Goal: Task Accomplishment & Management: Use online tool/utility

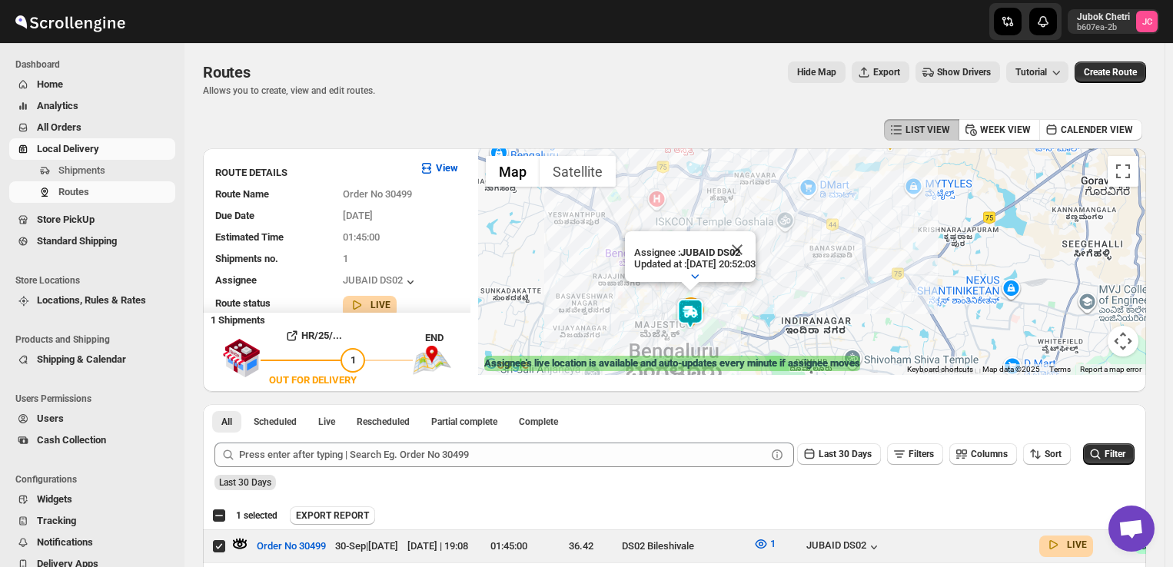
scroll to position [146, 0]
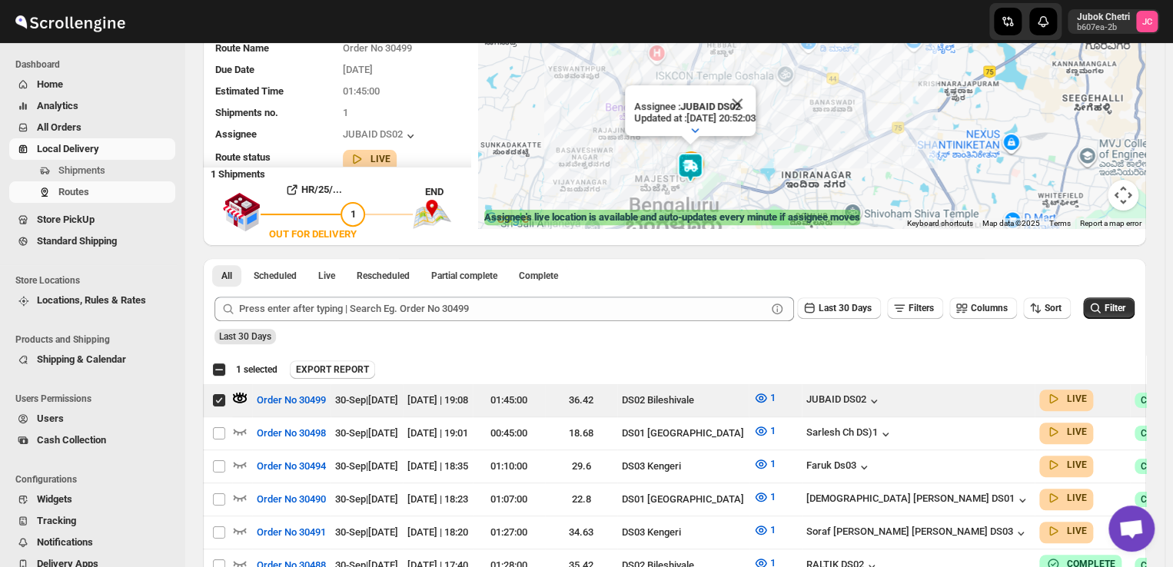
click at [68, 151] on span "Local Delivery" at bounding box center [68, 149] width 62 height 12
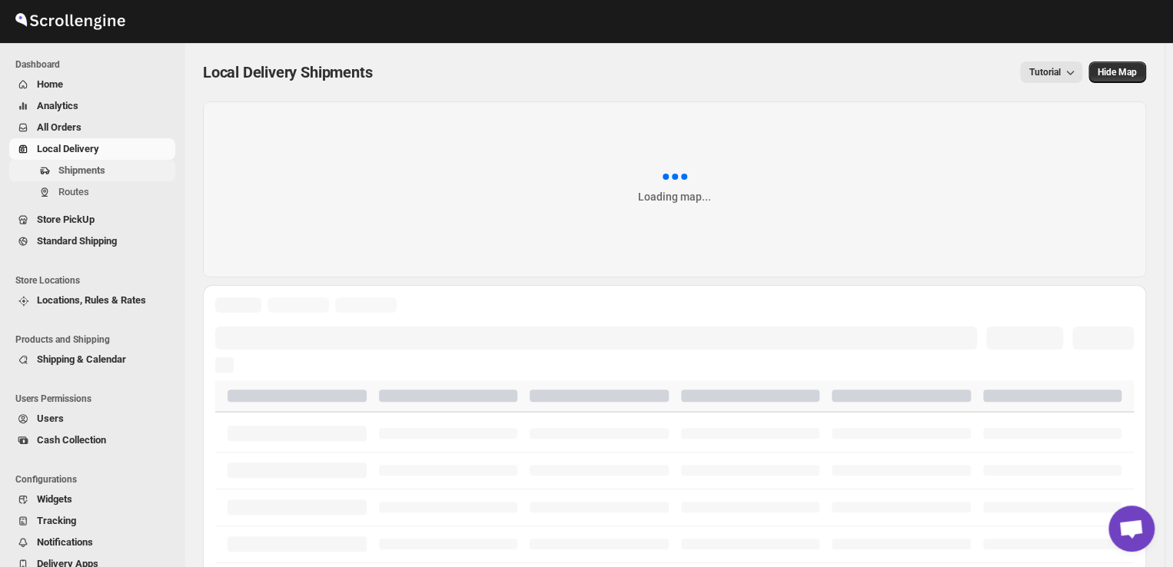
click at [91, 171] on span "Shipments" at bounding box center [81, 170] width 47 height 12
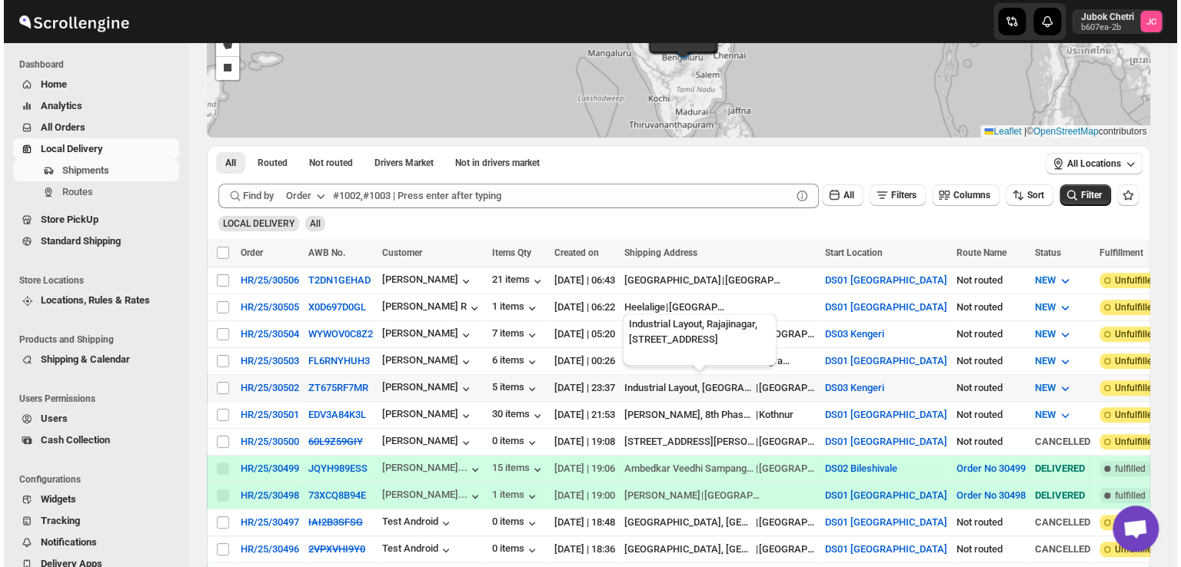
scroll to position [77, 0]
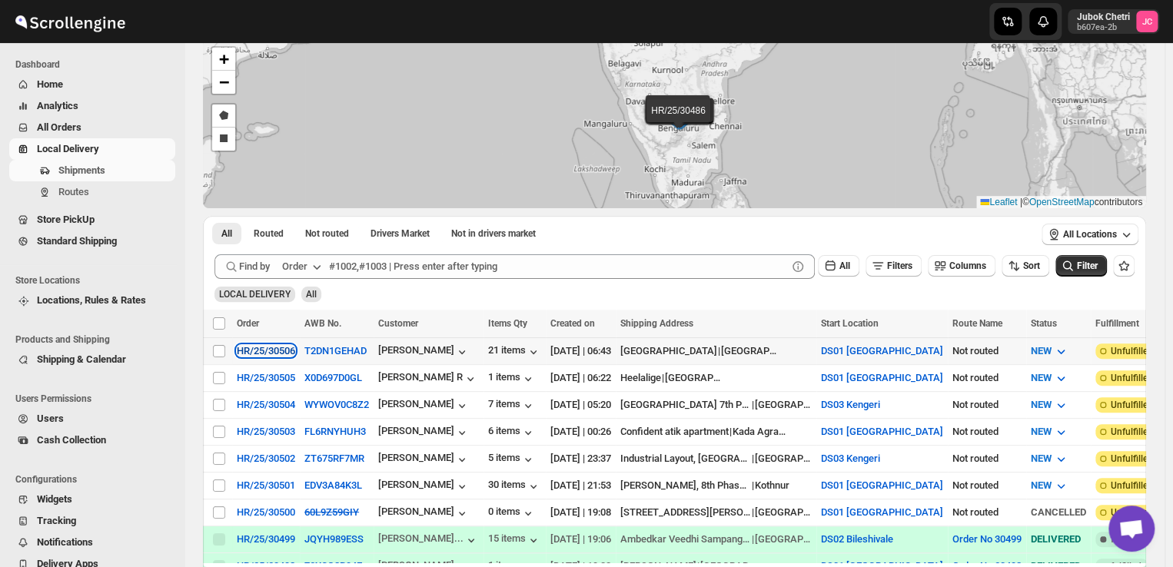
click at [261, 347] on div "HR/25/30506" at bounding box center [266, 351] width 58 height 12
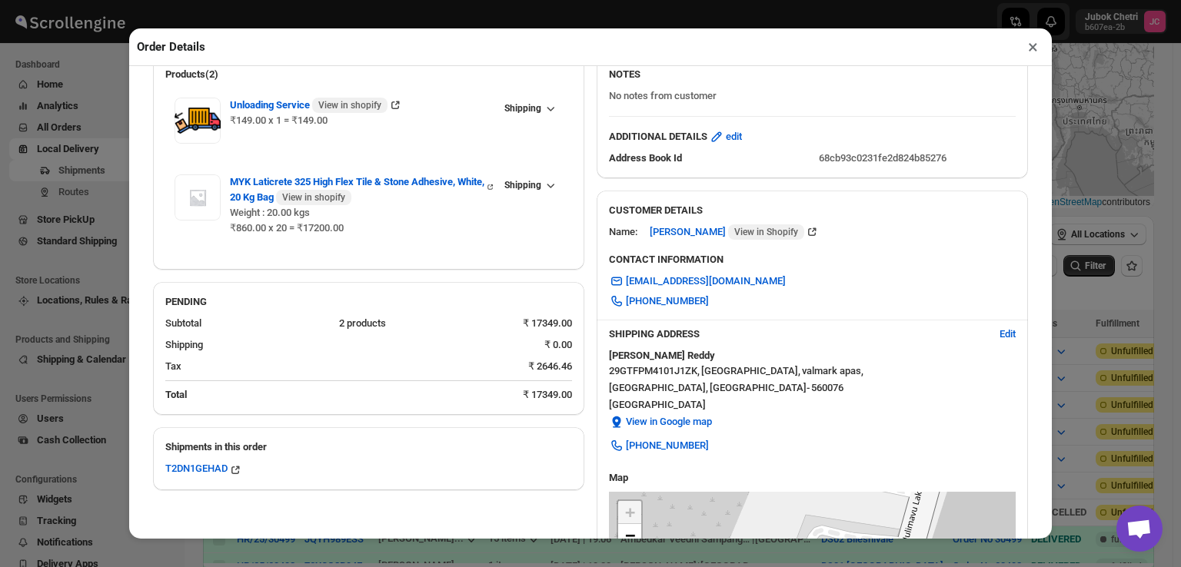
click at [1035, 48] on button "×" at bounding box center [1032, 47] width 22 height 22
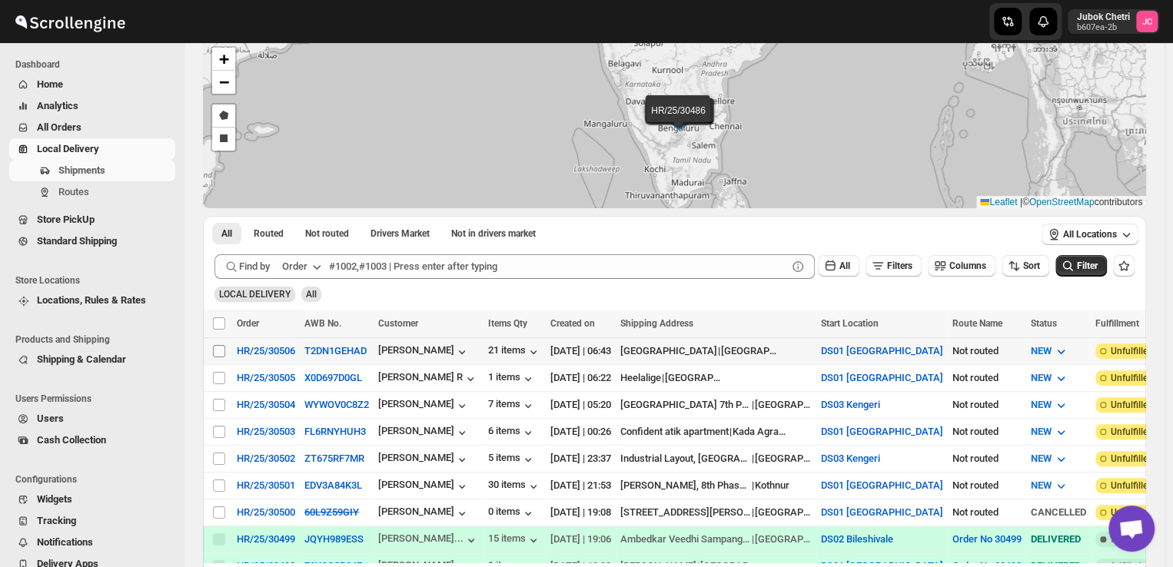
click at [214, 348] on input "Select shipment" at bounding box center [219, 351] width 12 height 12
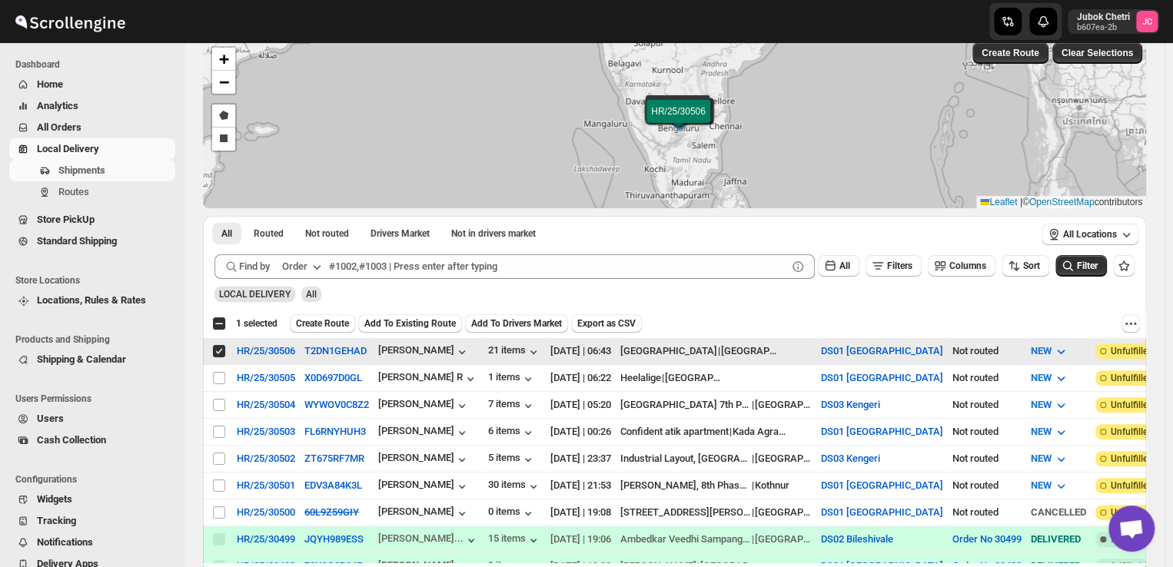
click at [214, 348] on input "Select shipment" at bounding box center [219, 351] width 12 height 12
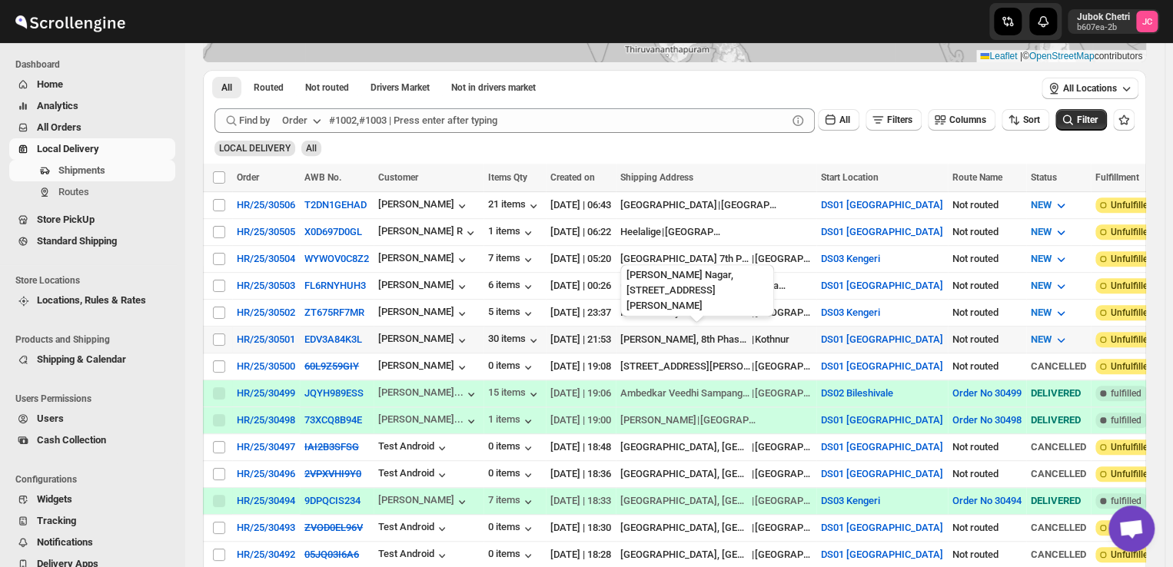
scroll to position [0, 0]
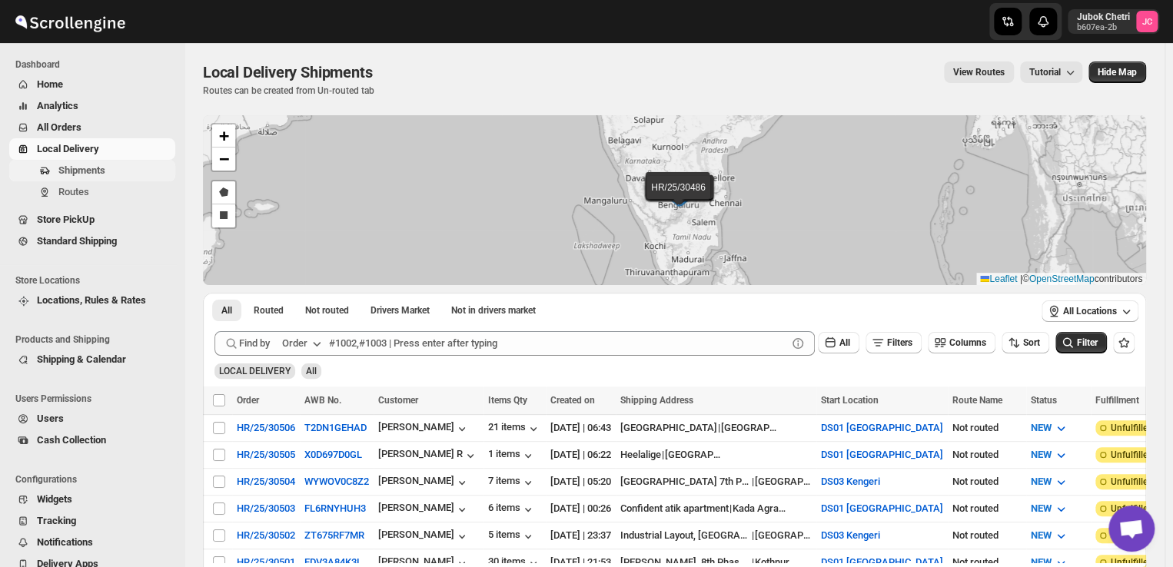
click at [114, 179] on button "Shipments" at bounding box center [92, 171] width 166 height 22
click at [220, 429] on input "Select shipment" at bounding box center [219, 428] width 12 height 12
checkbox input "true"
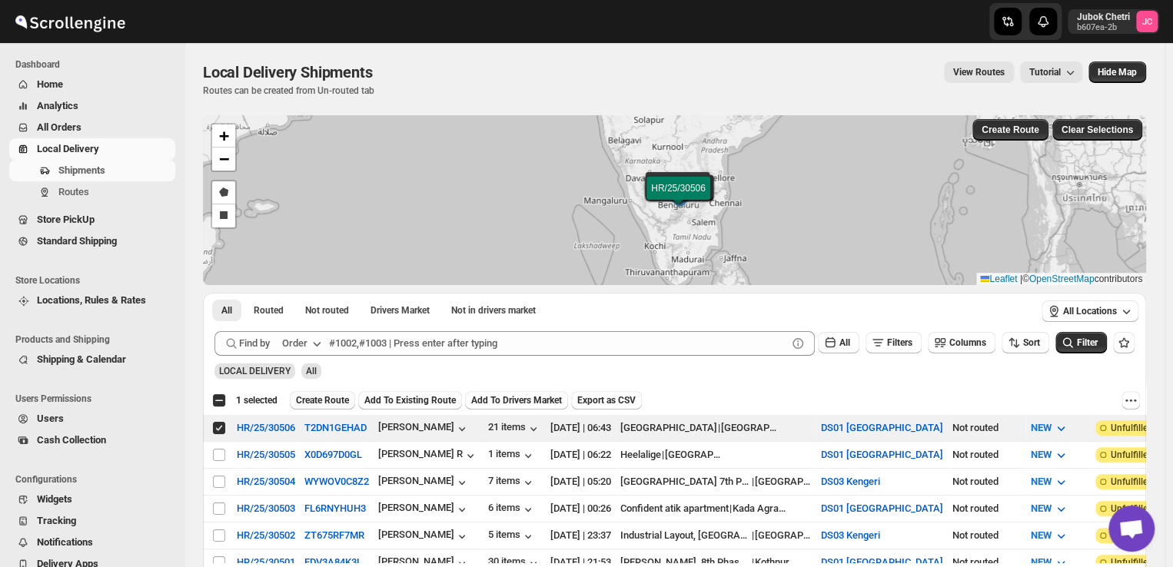
click at [317, 401] on span "Create Route" at bounding box center [322, 400] width 53 height 12
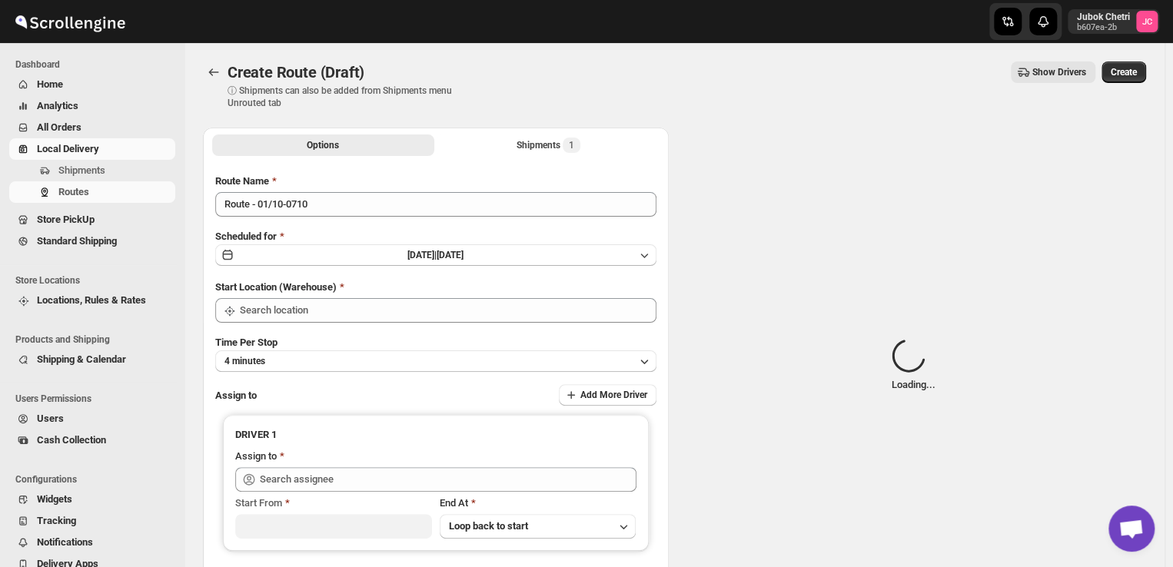
type input "DS01 [GEOGRAPHIC_DATA]"
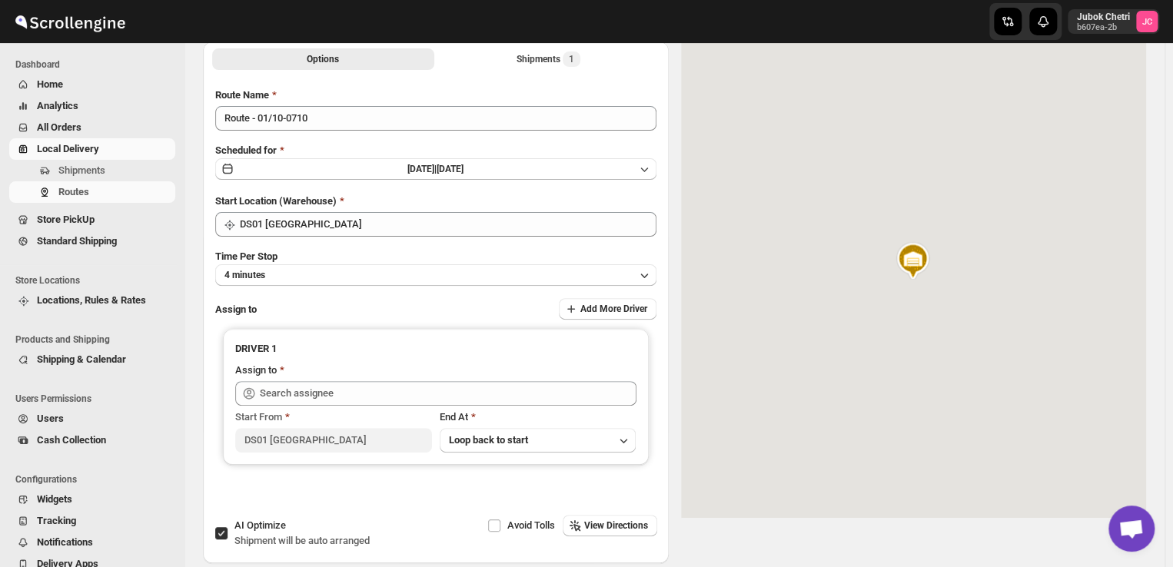
scroll to position [157, 0]
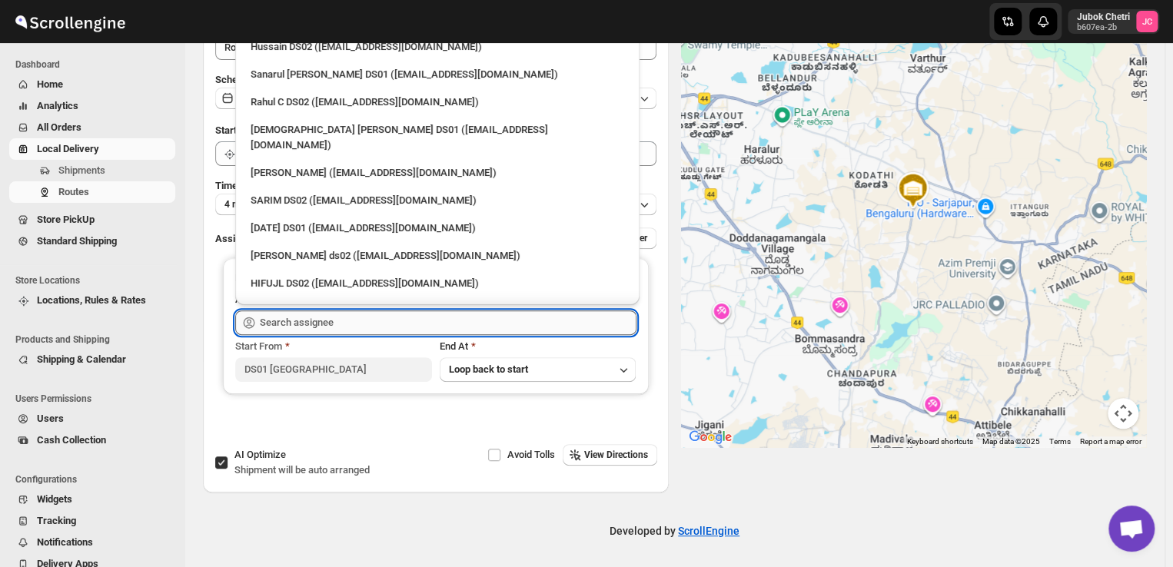
click at [367, 318] on input "text" at bounding box center [448, 323] width 377 height 25
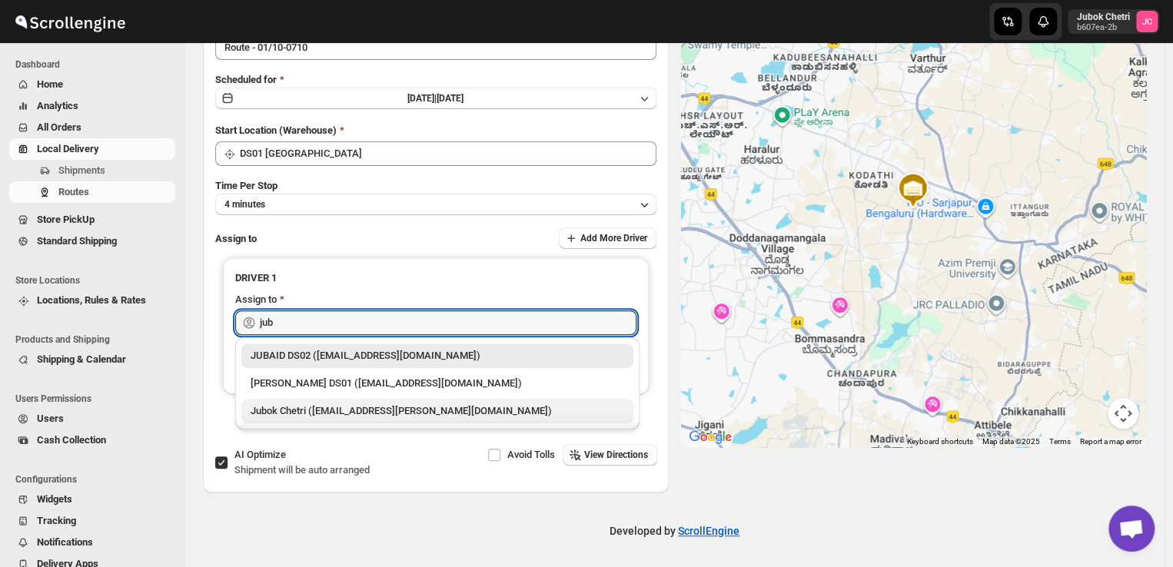
click at [361, 415] on div "Jubok Chetri (jubok.chetri@home-run.co)" at bounding box center [438, 411] width 374 height 15
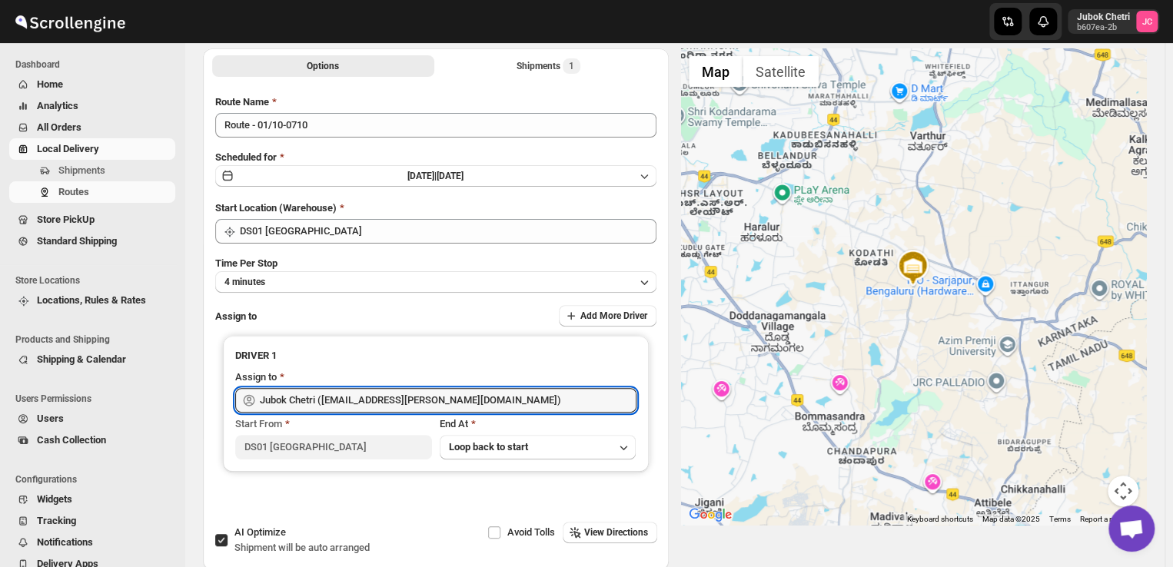
scroll to position [3, 0]
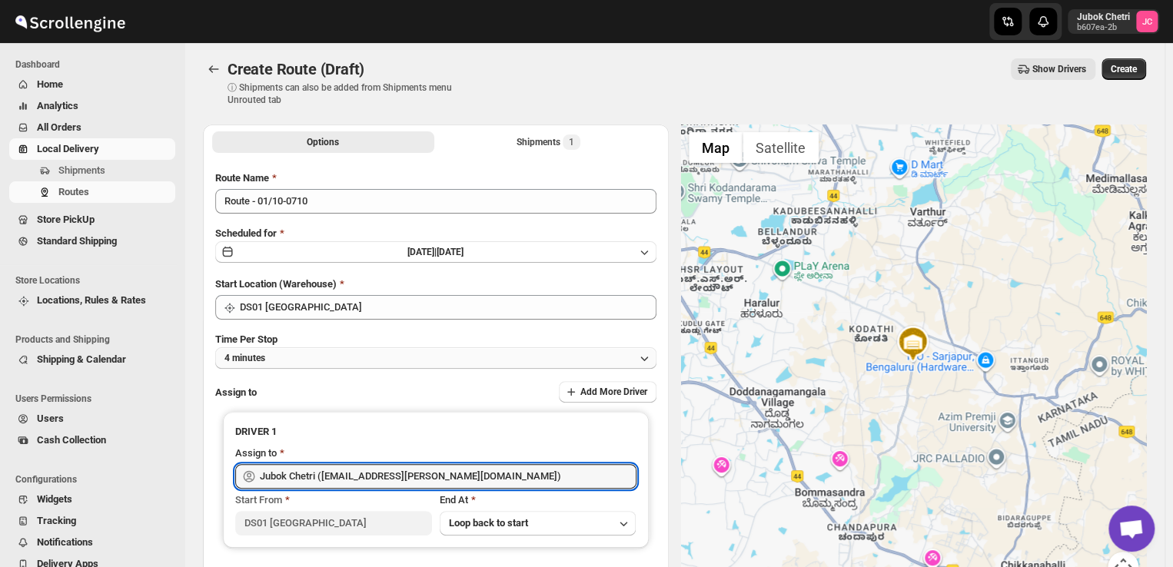
type input "Jubok Chetri (jubok.chetri@home-run.co)"
click at [633, 357] on button "4 minutes" at bounding box center [435, 358] width 441 height 22
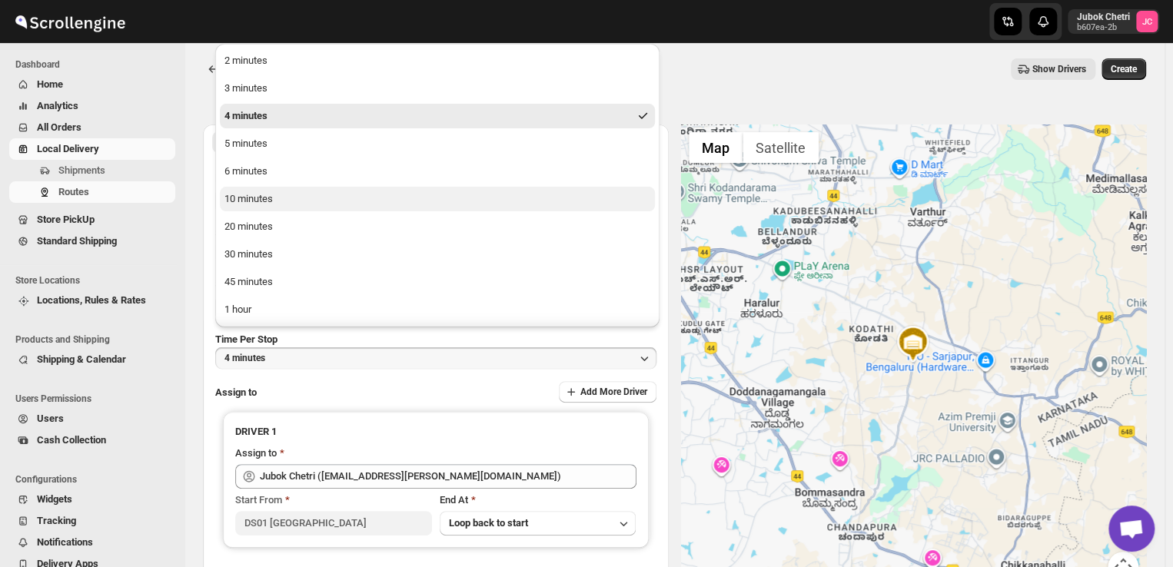
click at [309, 189] on button "10 minutes" at bounding box center [437, 199] width 435 height 25
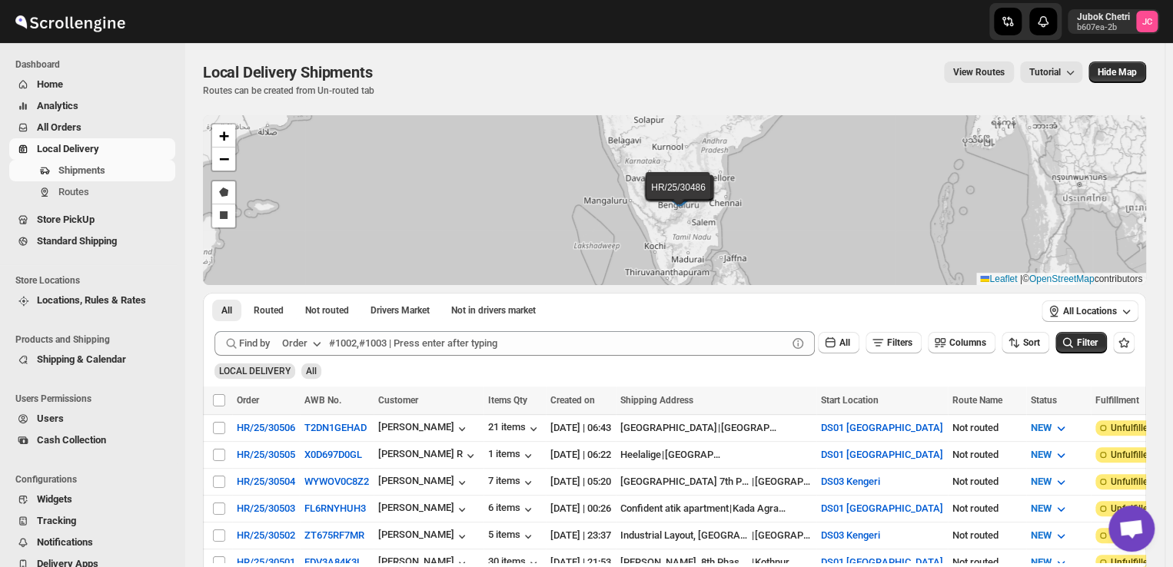
click at [1000, 78] on span "View Routes" at bounding box center [978, 72] width 51 height 12
